Goal: Task Accomplishment & Management: Manage account settings

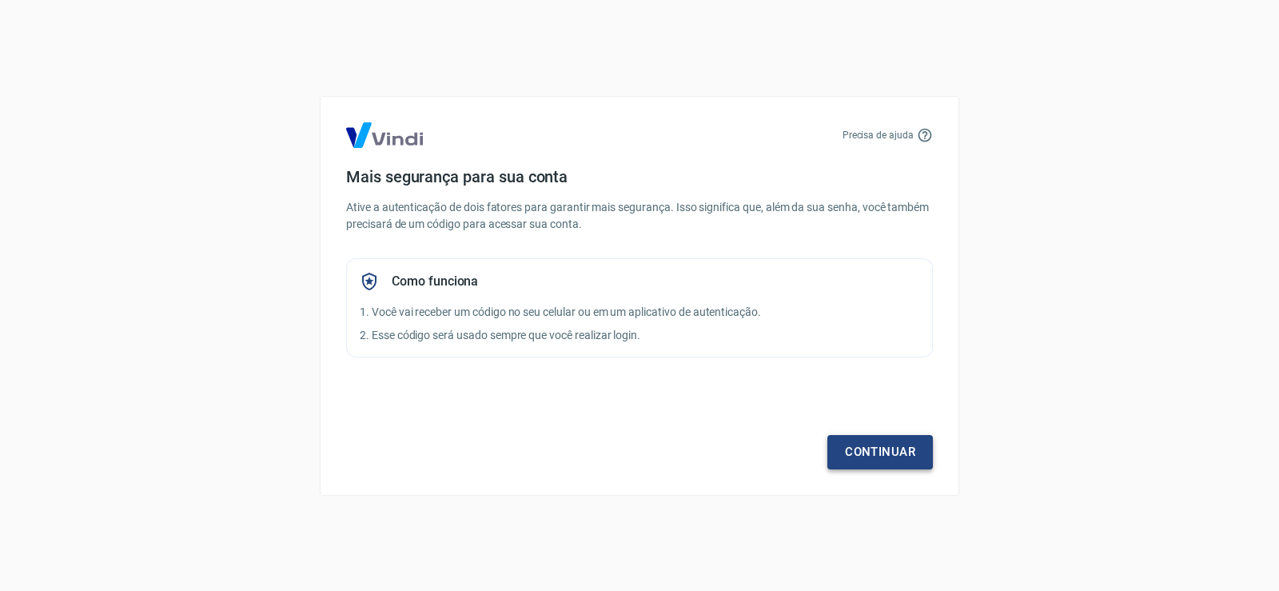
click at [889, 440] on link "Continuar" at bounding box center [880, 452] width 106 height 34
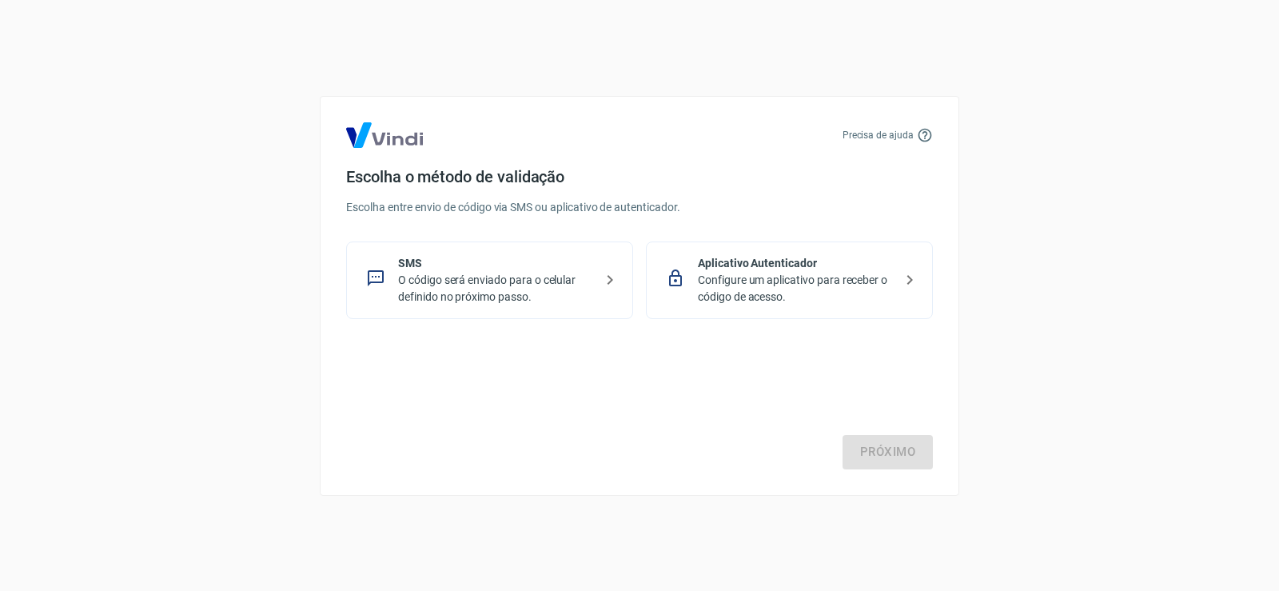
click at [498, 293] on p "O código será enviado para o celular definido no próximo passo." at bounding box center [496, 289] width 196 height 34
click at [895, 447] on link "Próximo" at bounding box center [888, 452] width 90 height 34
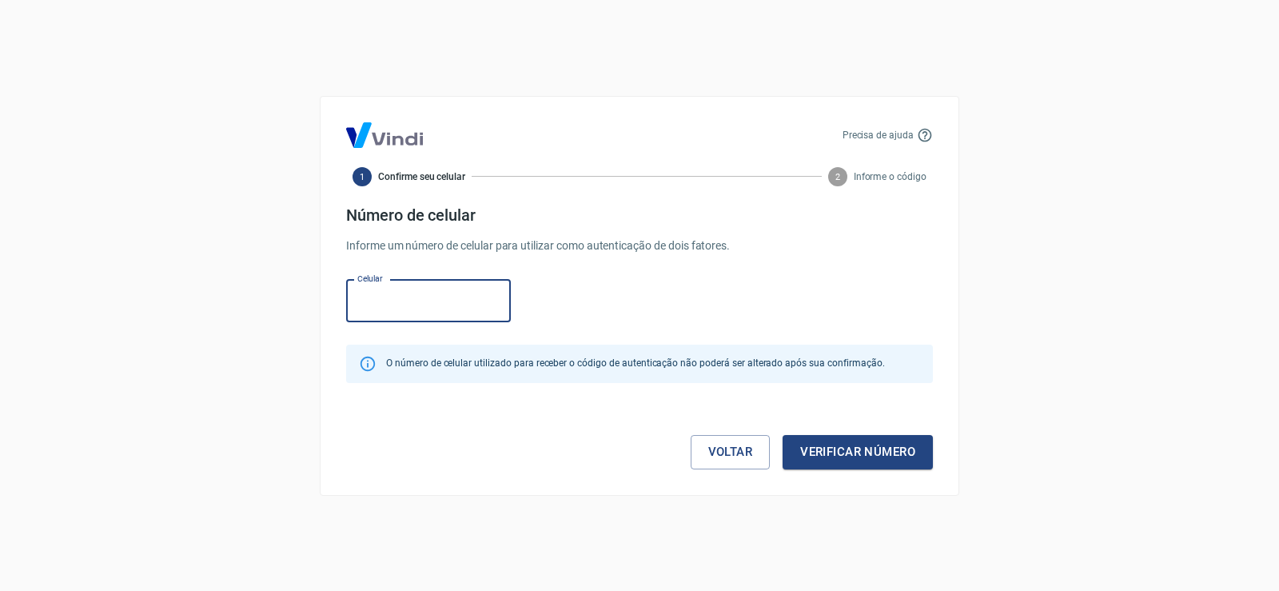
click at [375, 291] on input "Celular" at bounding box center [428, 301] width 165 height 42
click at [437, 309] on input "Celular" at bounding box center [428, 301] width 165 height 42
paste input "[PHONE_NUMBER]"
drag, startPoint x: 391, startPoint y: 301, endPoint x: 285, endPoint y: 297, distance: 105.6
click at [285, 297] on div "Precisa de ajuda 1 Confirme seu celular 2 Informe o código Número de celular In…" at bounding box center [639, 295] width 1279 height 591
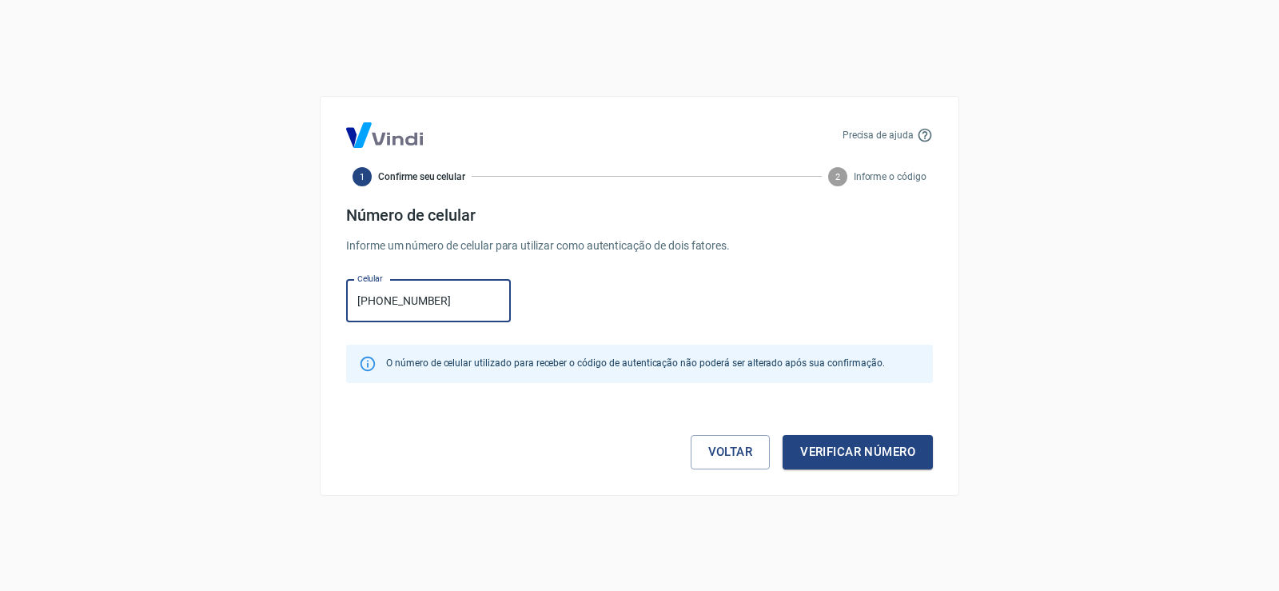
drag, startPoint x: 393, startPoint y: 285, endPoint x: 0, endPoint y: 257, distance: 393.5
click at [0, 257] on div "Precisa de ajuda 1 Confirme seu celular 2 Informe o código Número de celular In…" at bounding box center [639, 295] width 1279 height 591
paste input ") 93259-2309"
type input "[PHONE_NUMBER]"
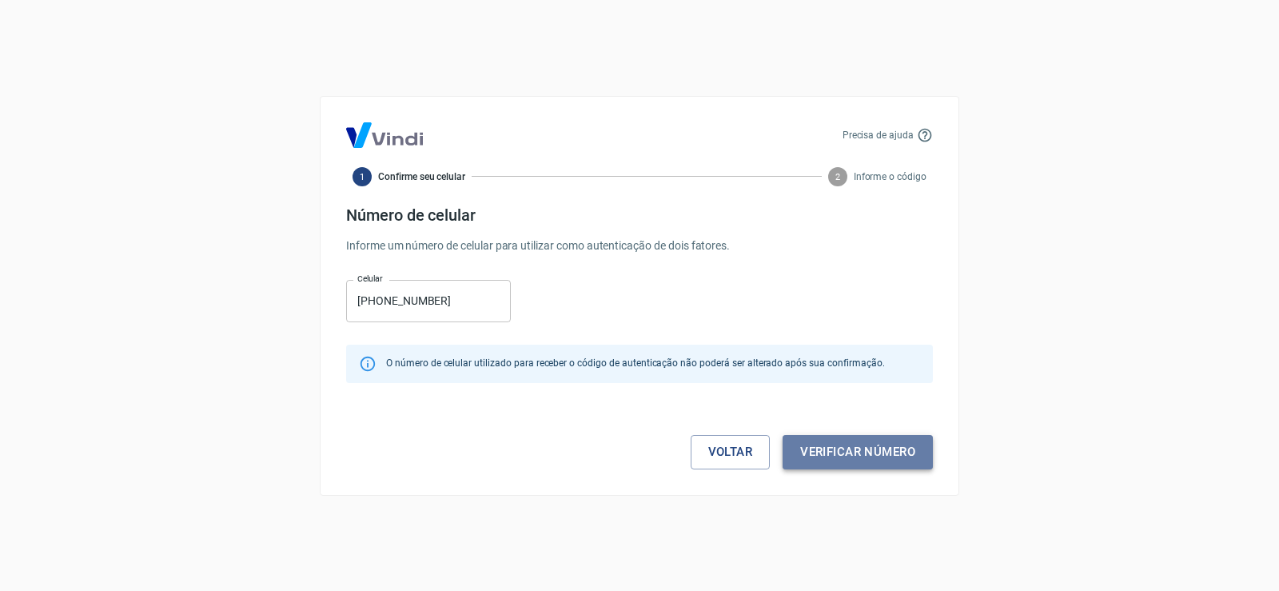
click at [876, 459] on button "Verificar número" at bounding box center [858, 452] width 150 height 34
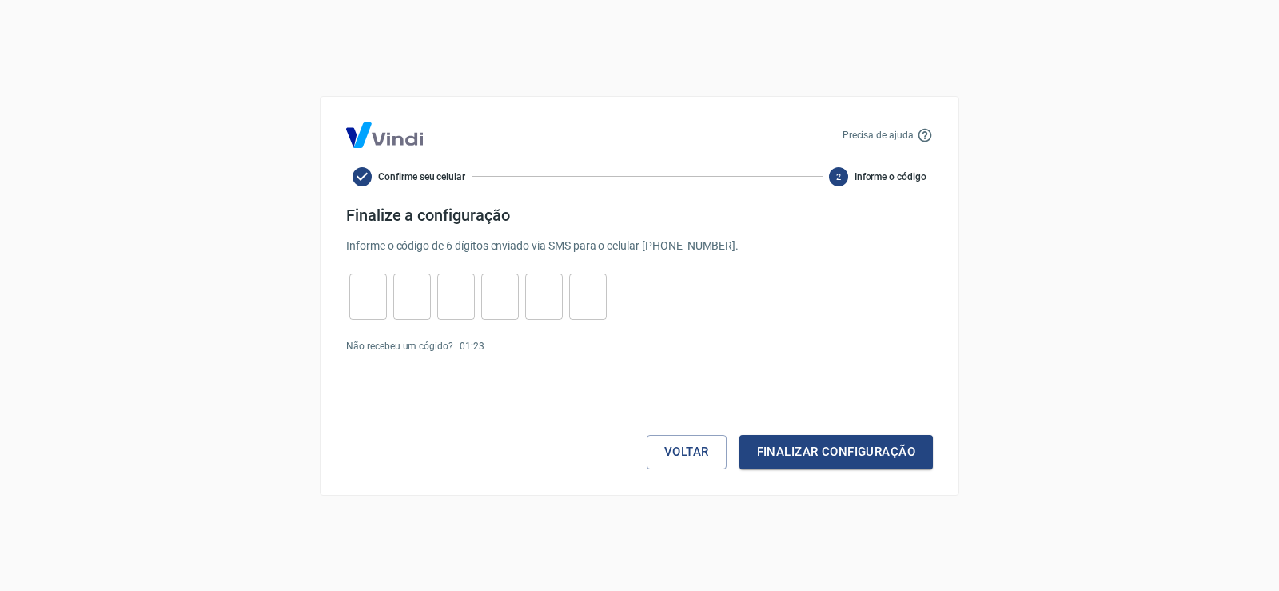
click at [585, 305] on input "tel" at bounding box center [588, 296] width 38 height 34
type input "5"
click at [366, 290] on input "tel" at bounding box center [368, 296] width 38 height 34
type input "5"
type input "8"
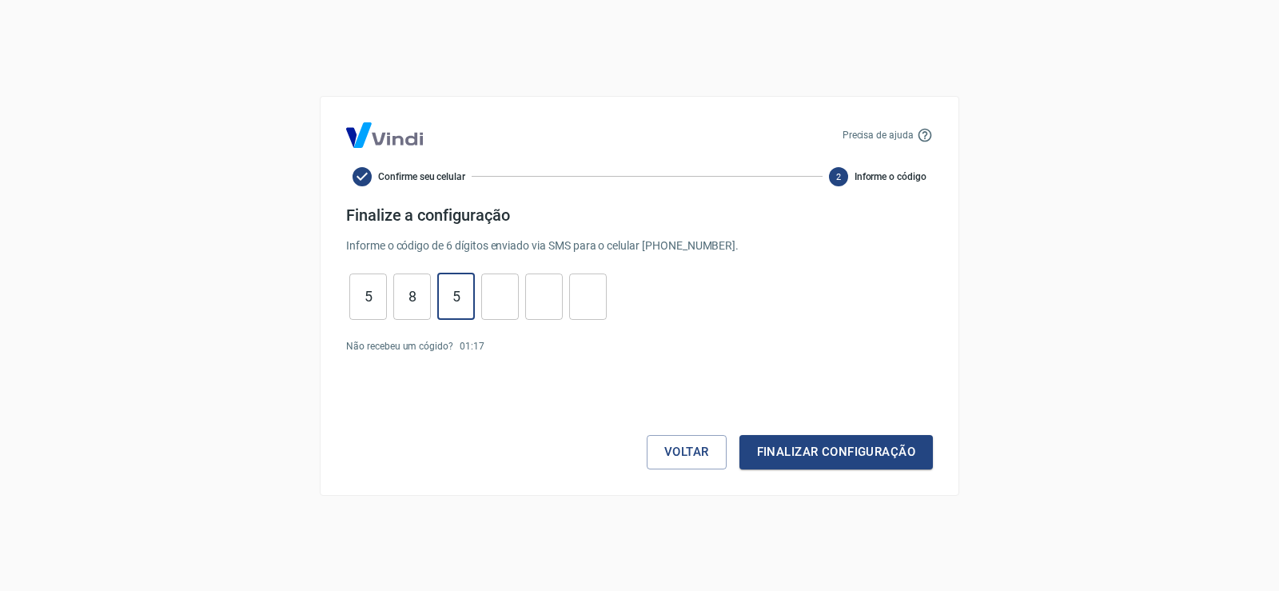
type input "5"
type input "2"
type input "7"
type input "3"
click at [760, 452] on button "Finalizar configuração" at bounding box center [835, 452] width 193 height 34
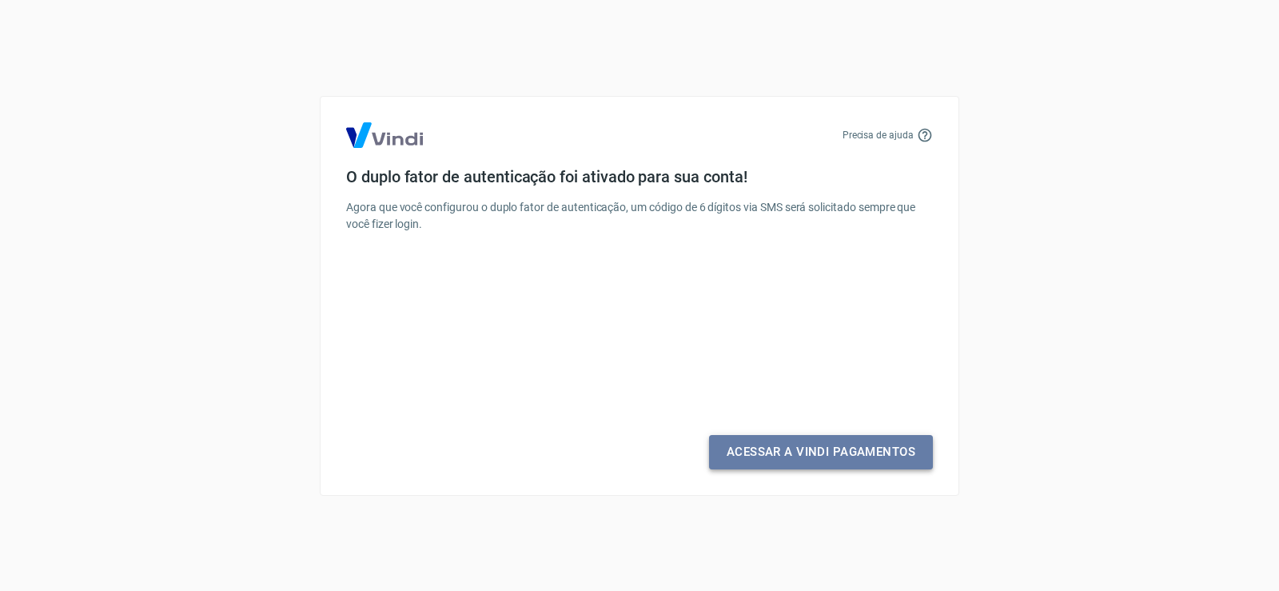
click at [760, 457] on link "Acessar a Vindi Pagamentos" at bounding box center [821, 452] width 224 height 34
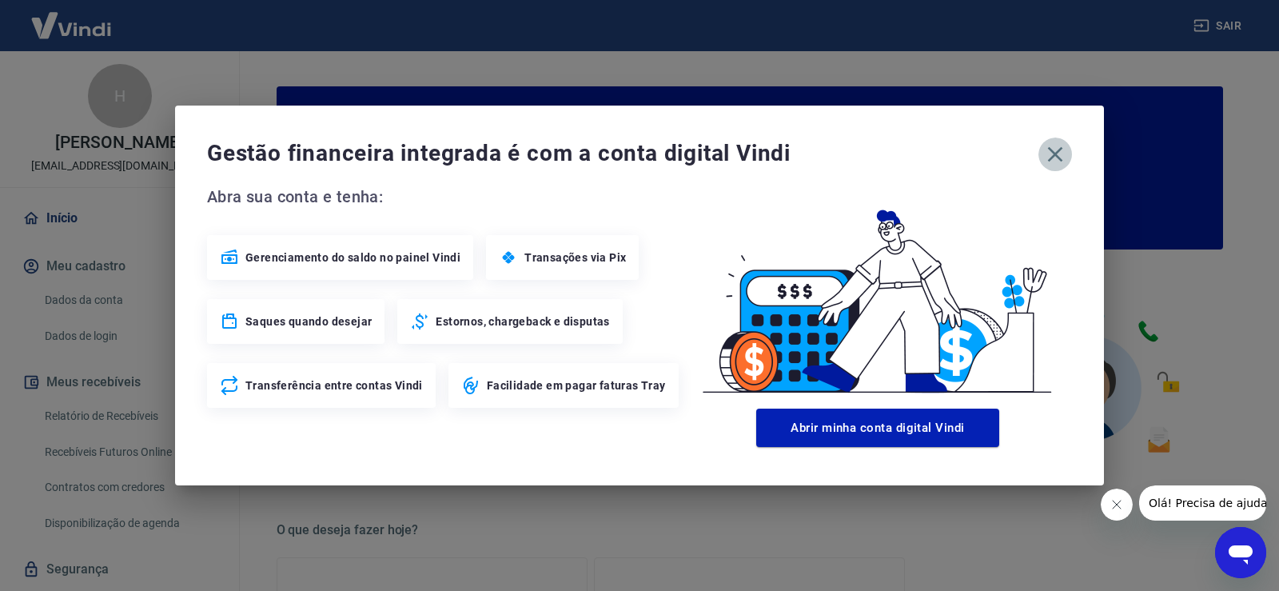
click at [1052, 153] on icon "button" at bounding box center [1055, 154] width 26 height 26
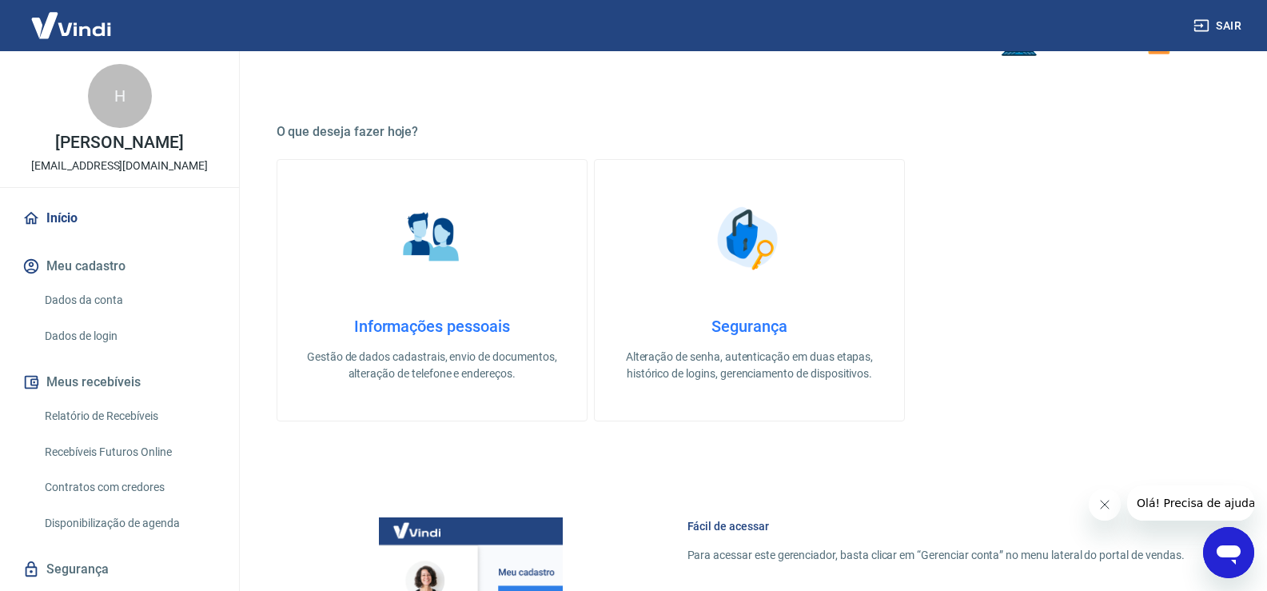
scroll to position [400, 0]
click at [102, 415] on link "Relatório de Recebíveis" at bounding box center [128, 416] width 181 height 33
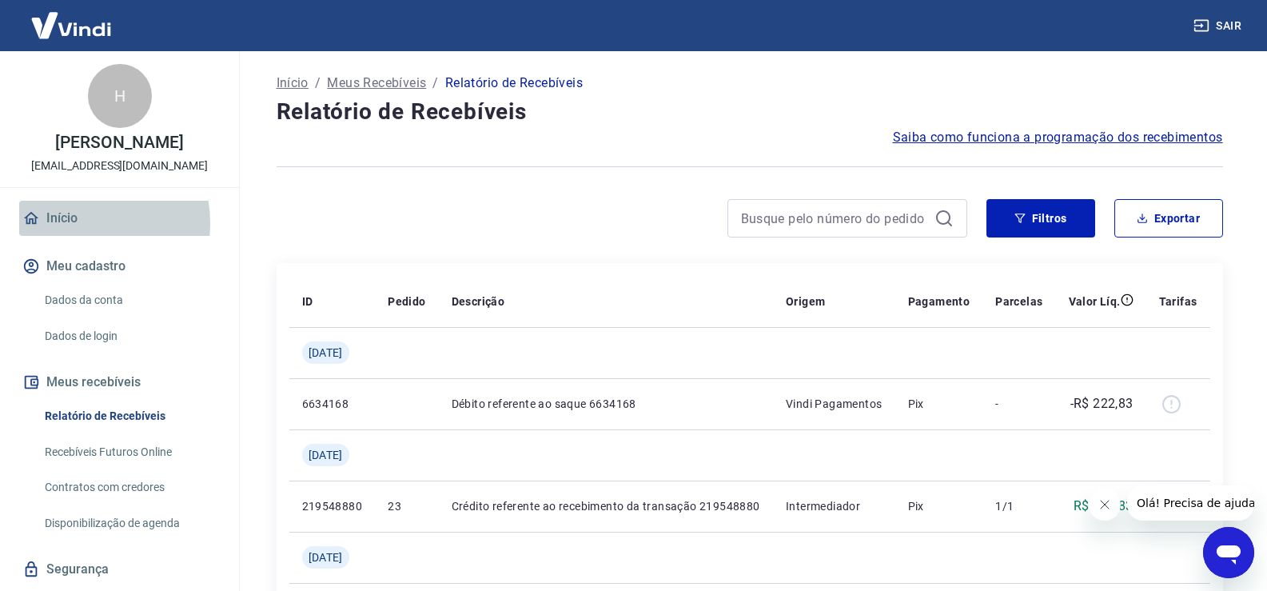
click at [74, 223] on link "Início" at bounding box center [119, 218] width 201 height 35
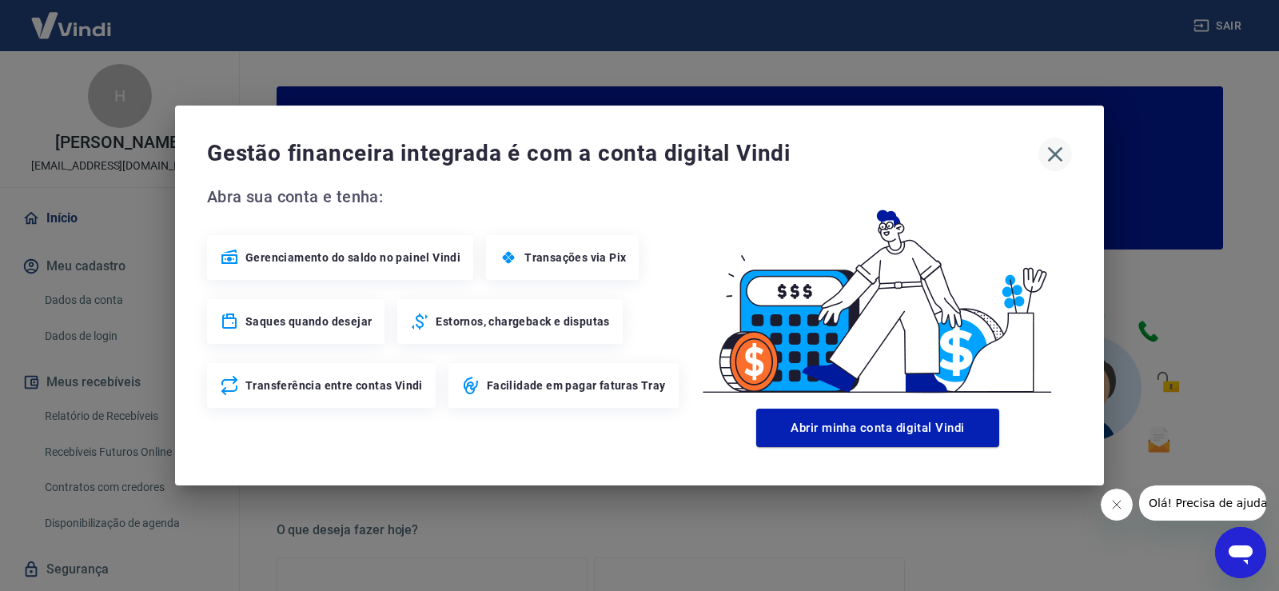
click at [1062, 157] on icon "button" at bounding box center [1055, 154] width 26 height 26
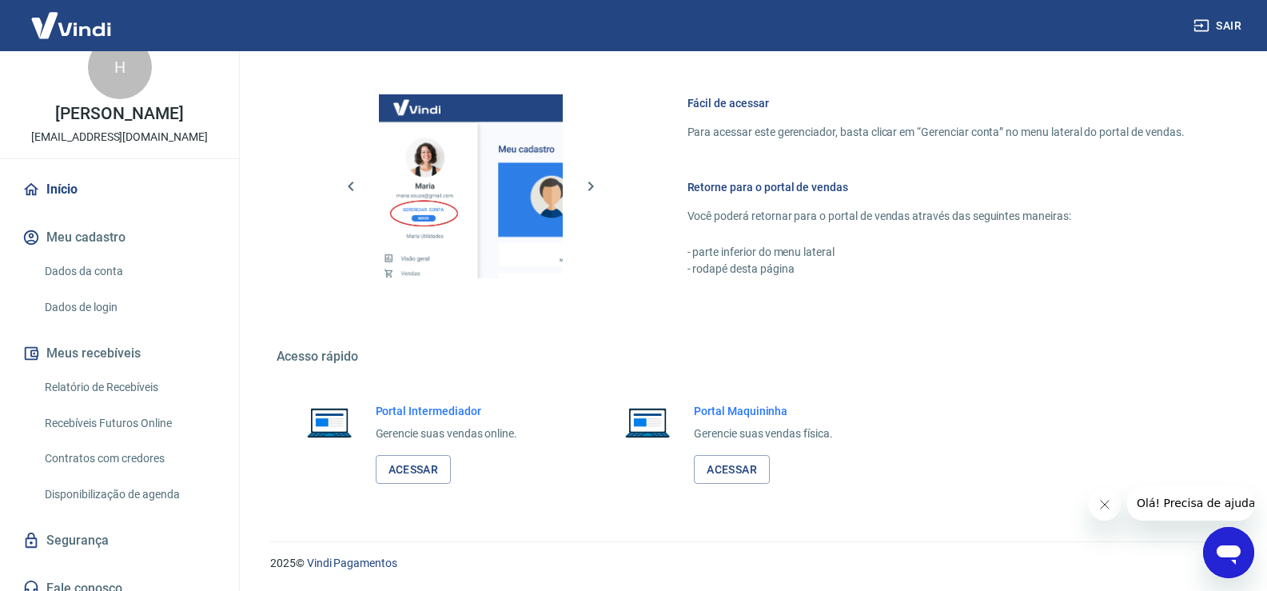
scroll to position [44, 0]
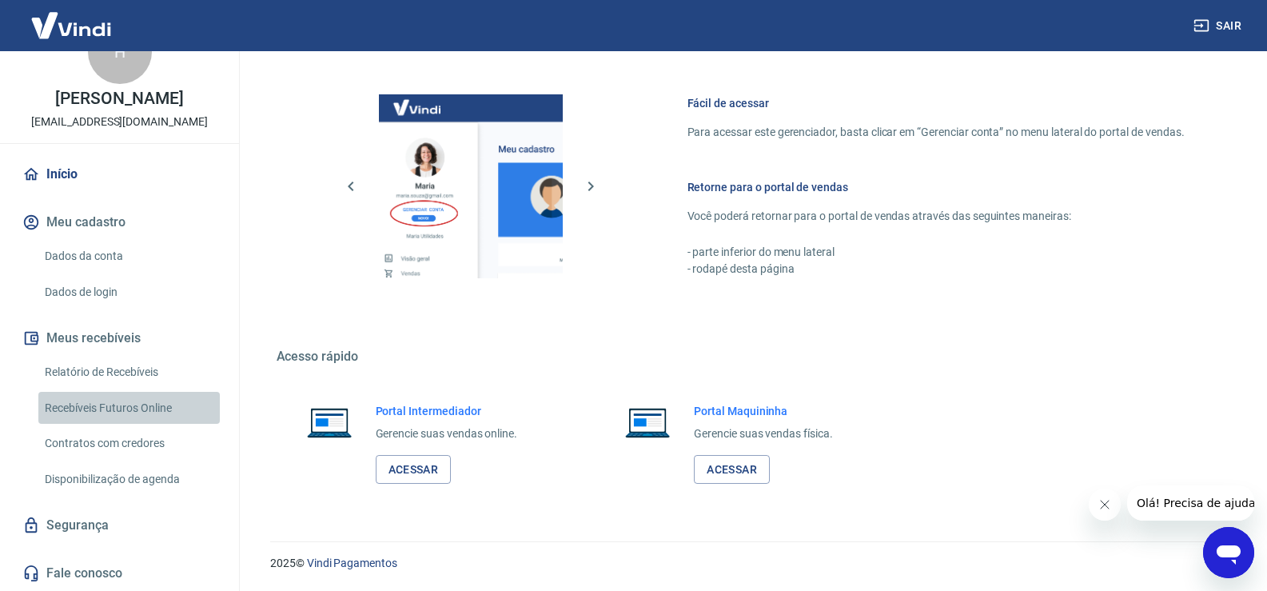
click at [161, 404] on link "Recebíveis Futuros Online" at bounding box center [128, 408] width 181 height 33
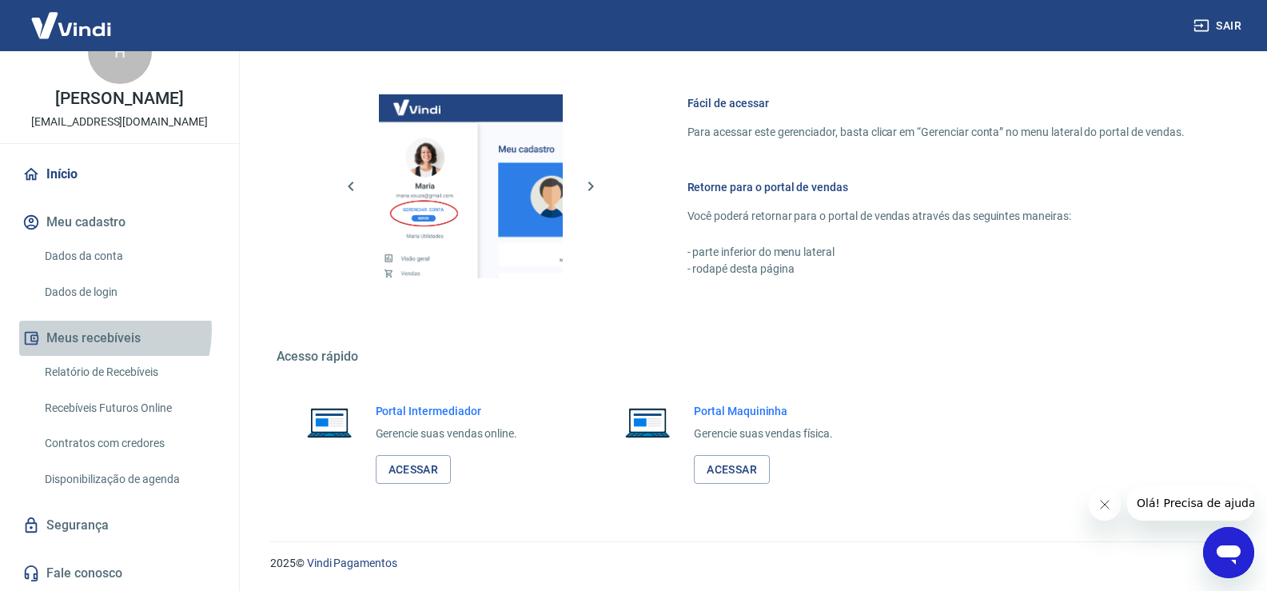
click at [95, 330] on button "Meus recebíveis" at bounding box center [119, 338] width 201 height 35
click at [94, 330] on button "Meus recebíveis" at bounding box center [119, 338] width 201 height 35
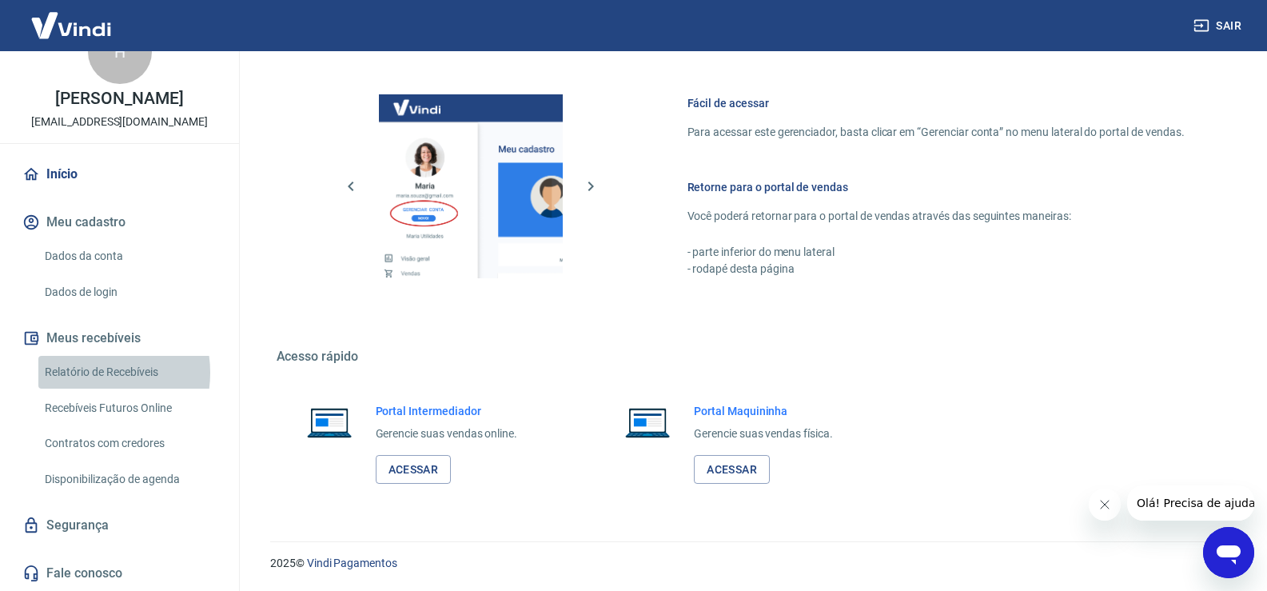
click at [88, 372] on link "Relatório de Recebíveis" at bounding box center [128, 372] width 181 height 33
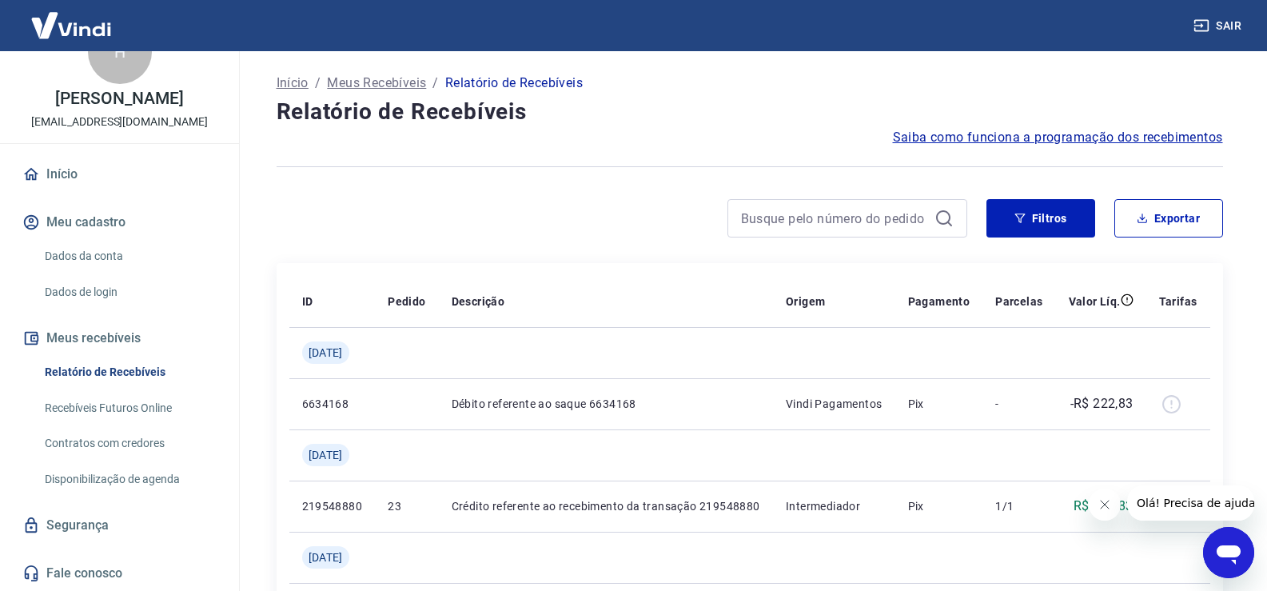
click at [368, 85] on p "Meus Recebíveis" at bounding box center [376, 83] width 99 height 19
